Goal: Information Seeking & Learning: Learn about a topic

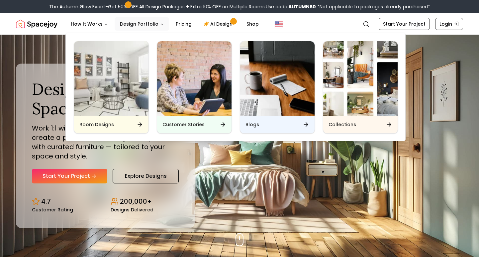
click at [153, 22] on button "Design Portfolio" at bounding box center [142, 23] width 55 height 13
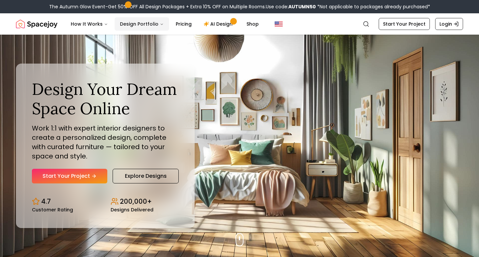
click at [162, 23] on button "Design Portfolio" at bounding box center [142, 23] width 55 height 13
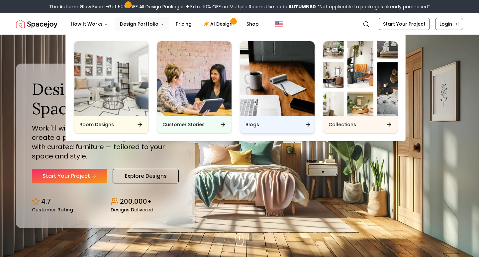
click at [271, 121] on div "Blogs" at bounding box center [277, 124] width 74 height 17
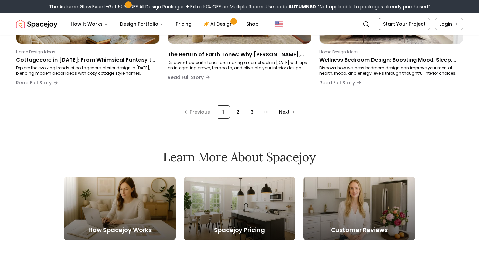
scroll to position [552, 0]
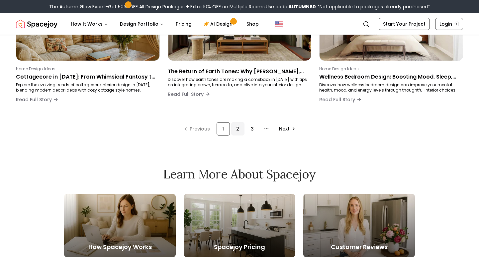
click at [239, 131] on div "2" at bounding box center [237, 128] width 13 height 13
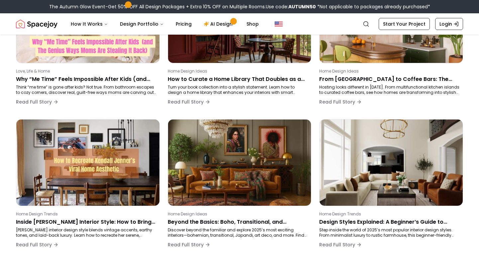
scroll to position [444, 0]
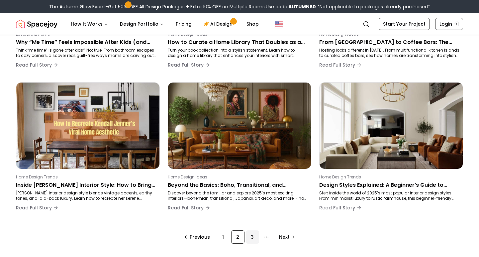
click at [251, 236] on div "3" at bounding box center [252, 236] width 13 height 13
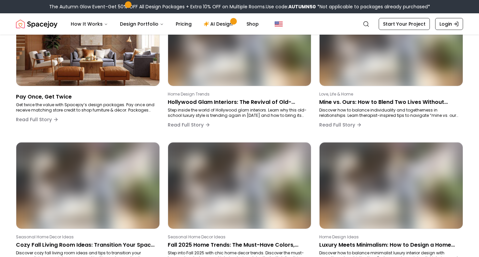
scroll to position [98, 0]
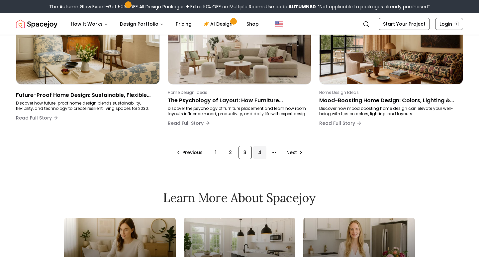
click at [264, 152] on div "4" at bounding box center [259, 152] width 13 height 13
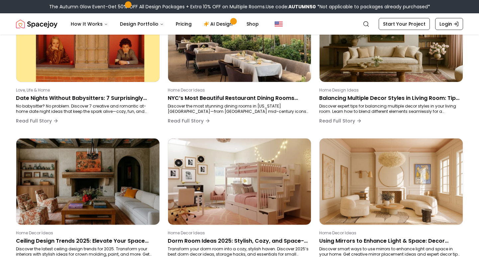
scroll to position [98, 0]
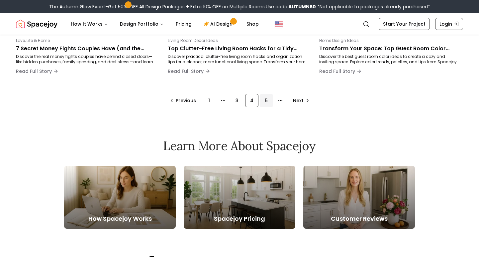
click at [268, 98] on div "5" at bounding box center [266, 100] width 13 height 13
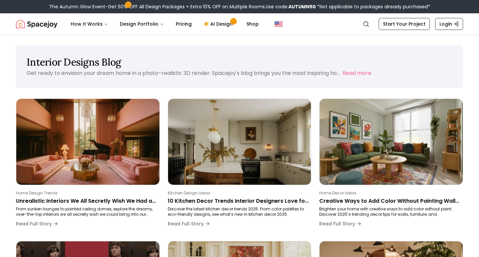
click at [51, 25] on img "Spacejoy" at bounding box center [37, 23] width 42 height 13
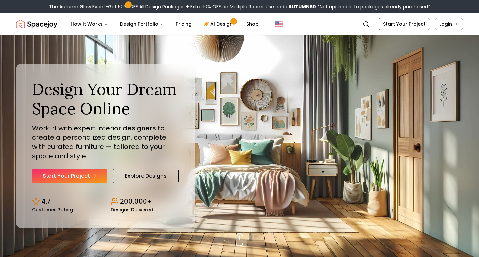
click at [342, 23] on div "How It Works Design Portfolio Pricing AI Design Shop" at bounding box center [208, 23] width 286 height 13
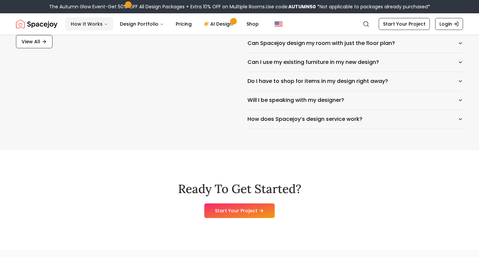
scroll to position [3228, 0]
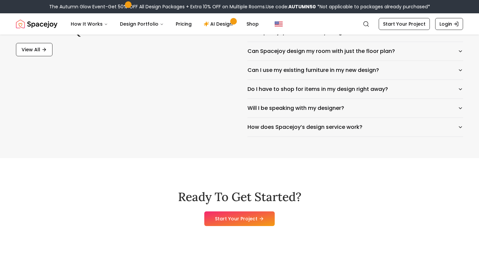
click at [49, 26] on img "Spacejoy" at bounding box center [37, 23] width 42 height 13
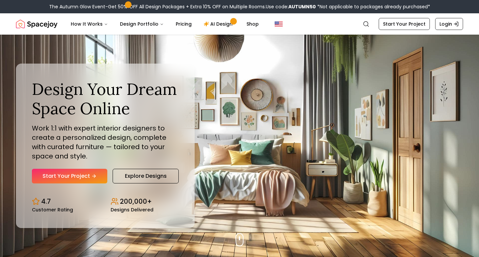
click at [319, 27] on div "How It Works Design Portfolio Pricing AI Design Shop" at bounding box center [208, 23] width 286 height 13
